Goal: Download file/media

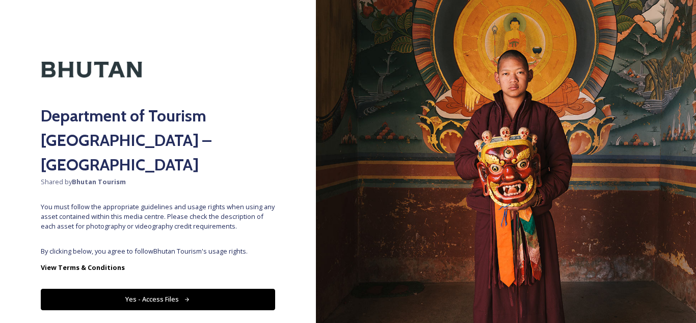
click at [213, 289] on button "Yes - Access Files" at bounding box center [158, 299] width 235 height 21
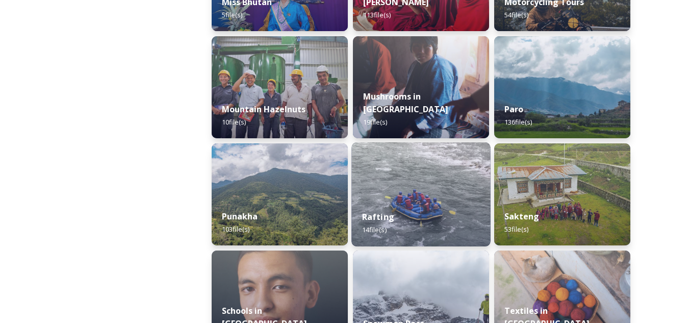
scroll to position [867, 0]
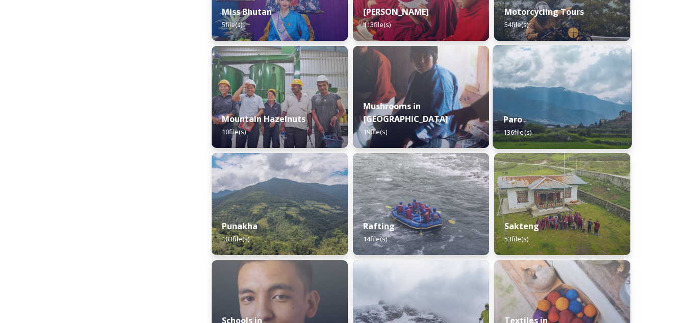
click at [574, 111] on div "Paro 136 file(s)" at bounding box center [562, 125] width 139 height 46
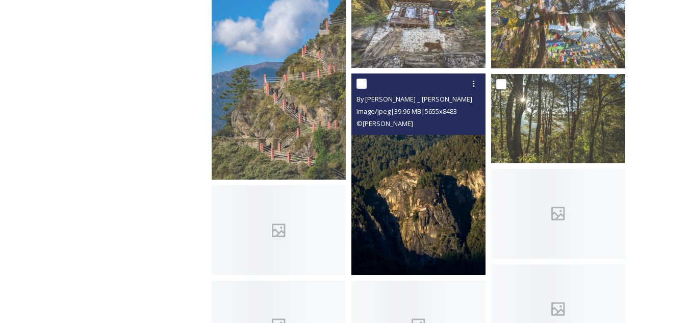
scroll to position [1122, 0]
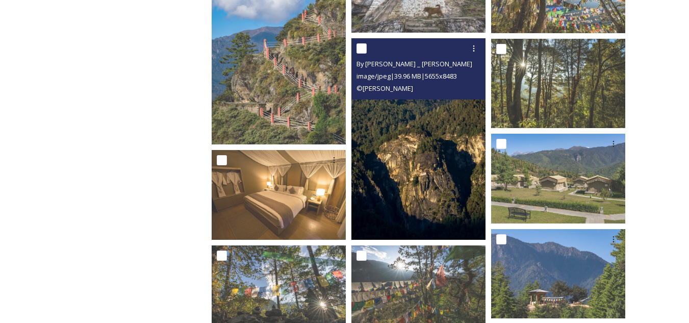
click at [408, 175] on img at bounding box center [418, 138] width 134 height 201
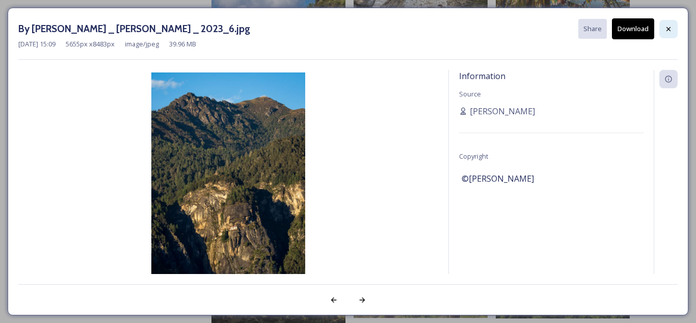
click at [669, 29] on icon at bounding box center [669, 29] width 4 height 4
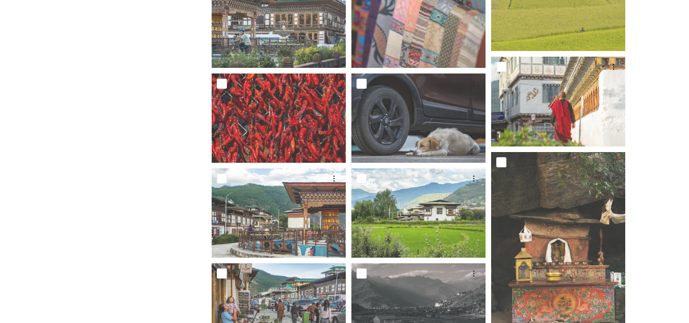
scroll to position [408, 0]
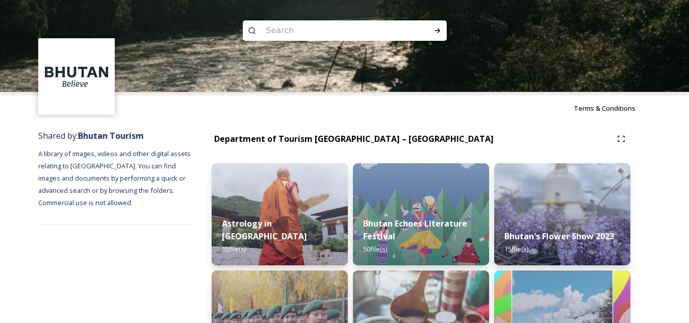
click at [369, 29] on input at bounding box center [331, 30] width 140 height 22
type input "river video"
click at [442, 27] on div "Run Search" at bounding box center [437, 30] width 18 height 18
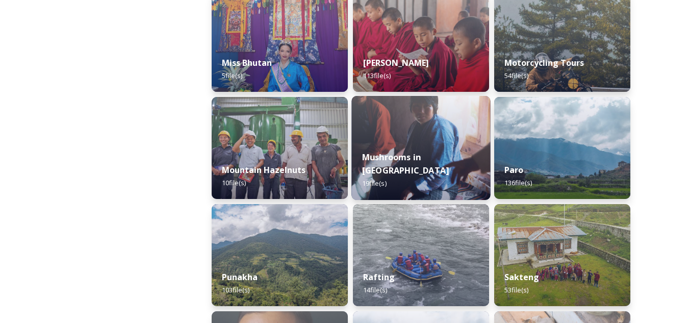
scroll to position [969, 0]
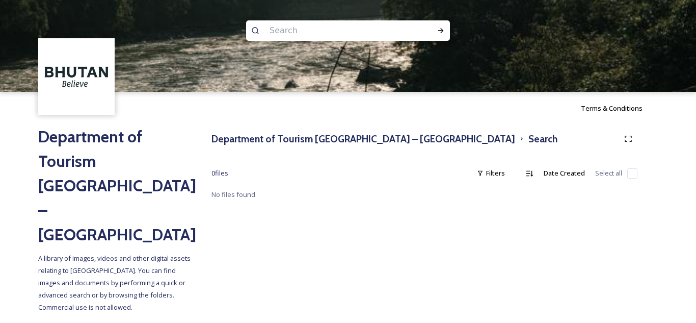
click at [316, 27] on input at bounding box center [335, 30] width 140 height 22
type input "video"
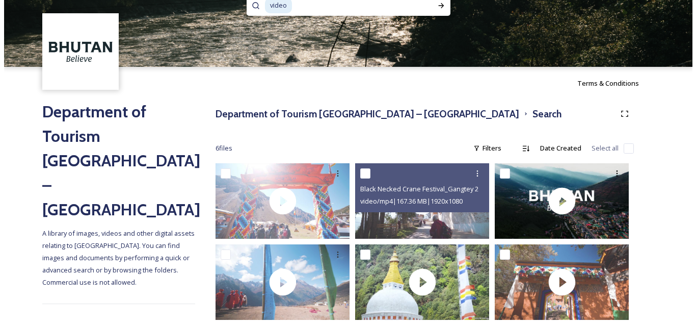
scroll to position [44, 0]
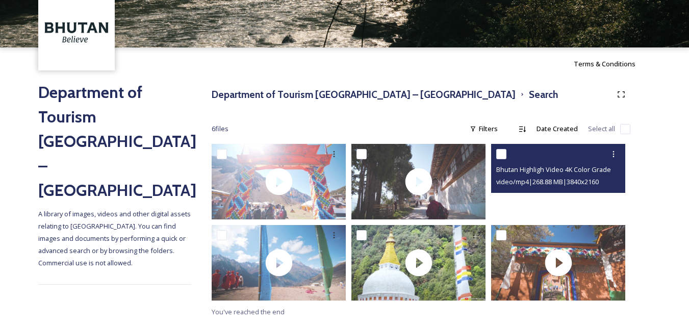
click at [553, 198] on div at bounding box center [558, 181] width 134 height 75
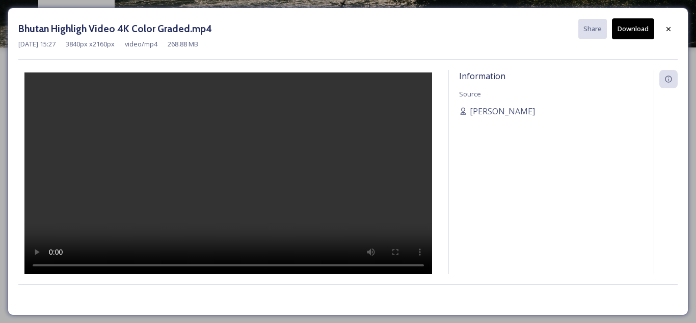
click at [629, 27] on button "Download" at bounding box center [633, 28] width 42 height 21
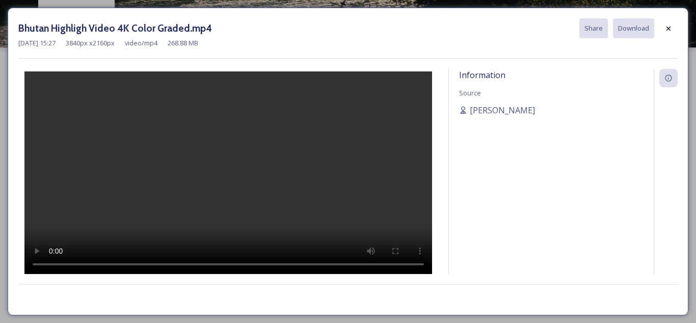
click at [213, 186] on video at bounding box center [228, 173] width 408 height 204
